Goal: Navigation & Orientation: Find specific page/section

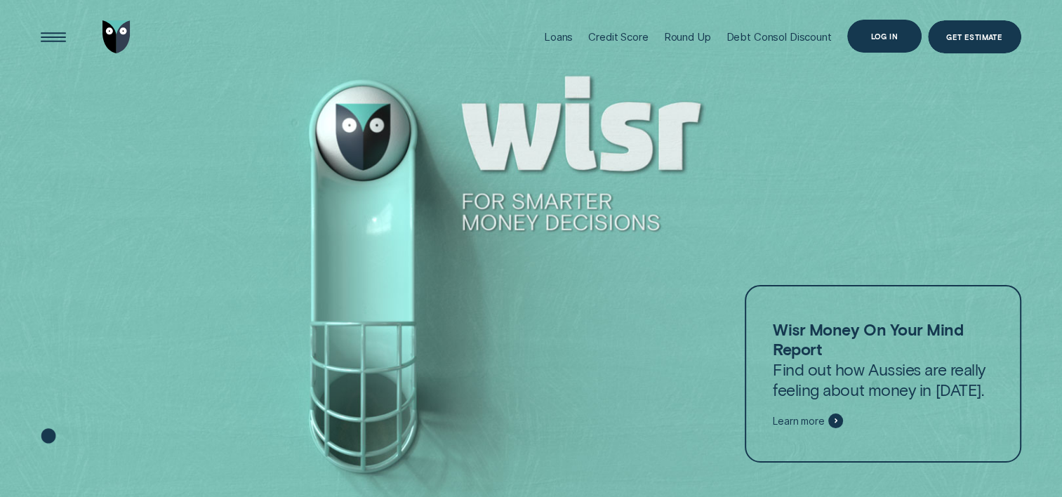
drag, startPoint x: 0, startPoint y: 0, endPoint x: 885, endPoint y: 36, distance: 885.6
click at [885, 36] on div "Log in" at bounding box center [883, 36] width 27 height 6
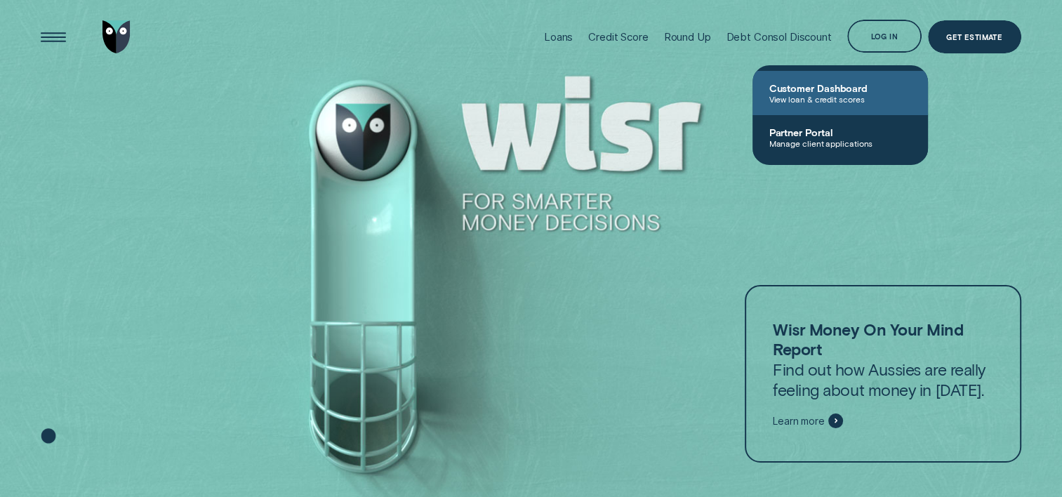
click at [848, 91] on span "Customer Dashboard" at bounding box center [840, 88] width 142 height 12
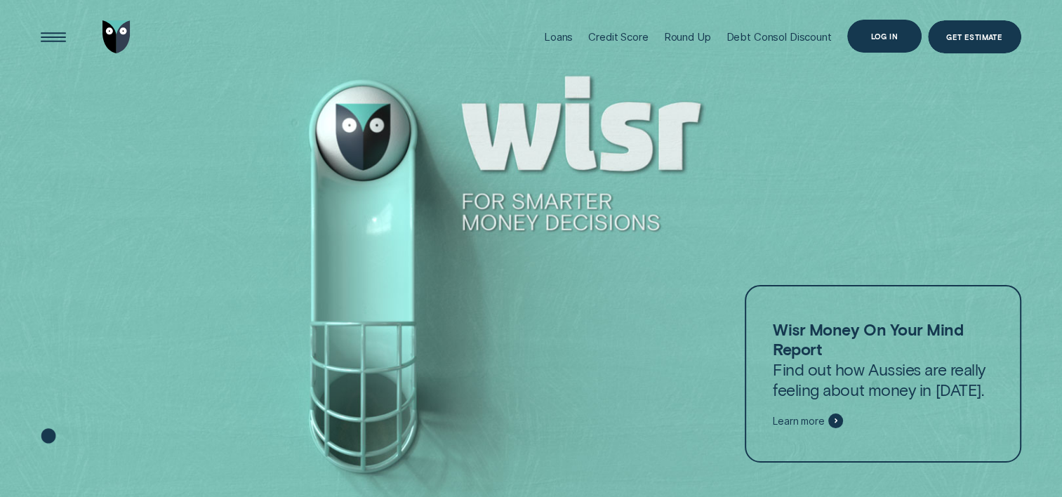
click at [876, 33] on div "Log in" at bounding box center [883, 36] width 27 height 6
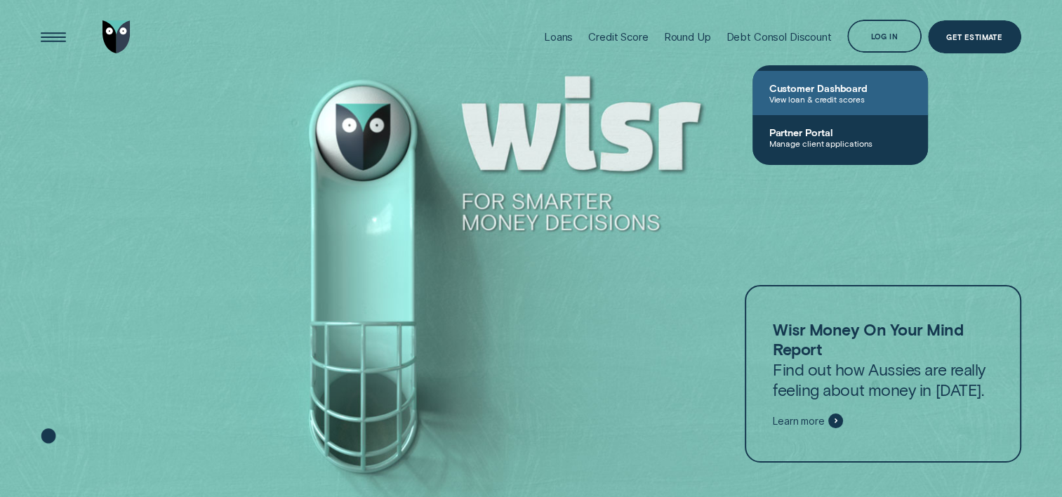
click at [836, 92] on span "Customer Dashboard" at bounding box center [840, 88] width 142 height 12
